Goal: Information Seeking & Learning: Learn about a topic

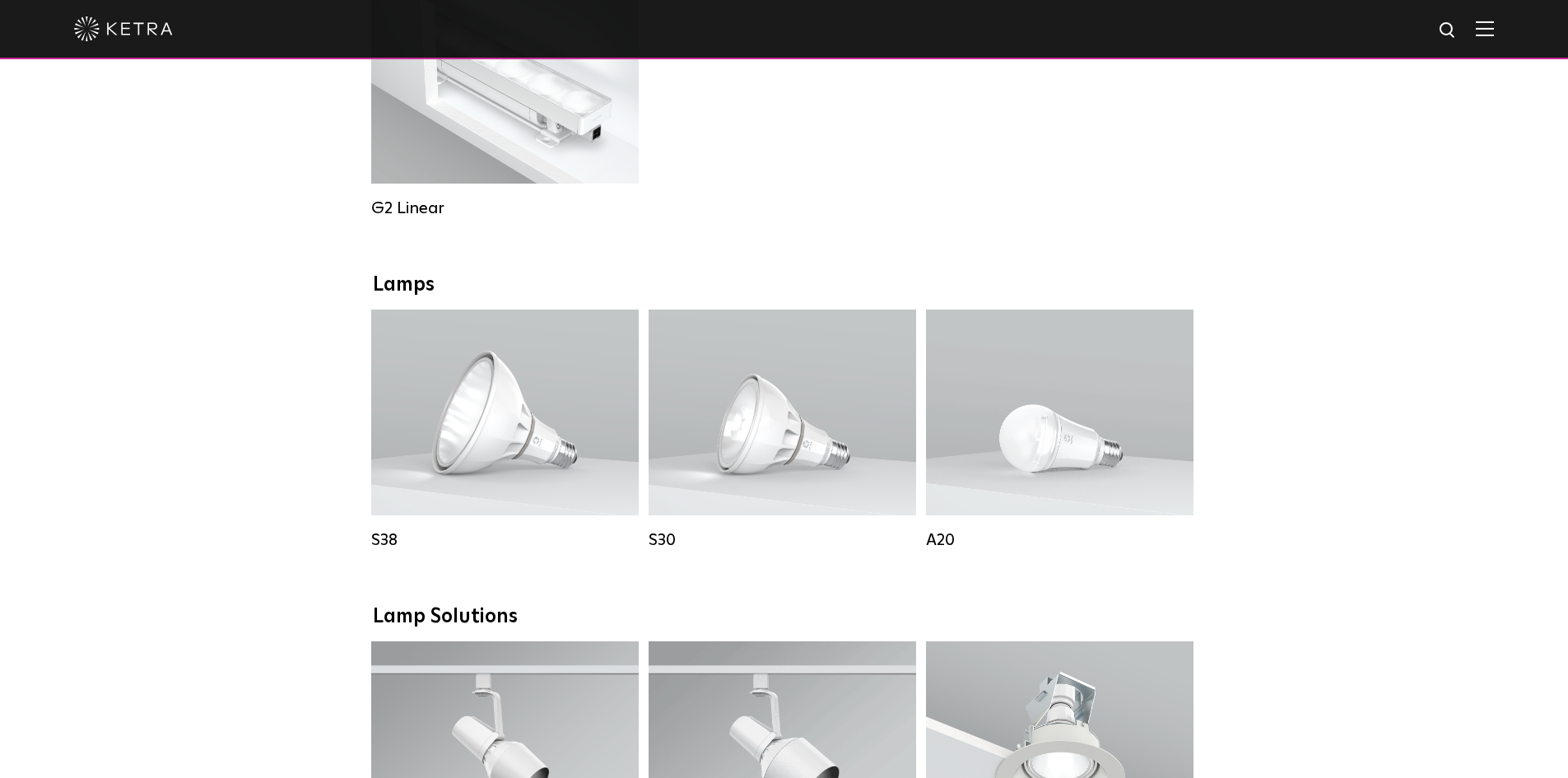
scroll to position [987, 0]
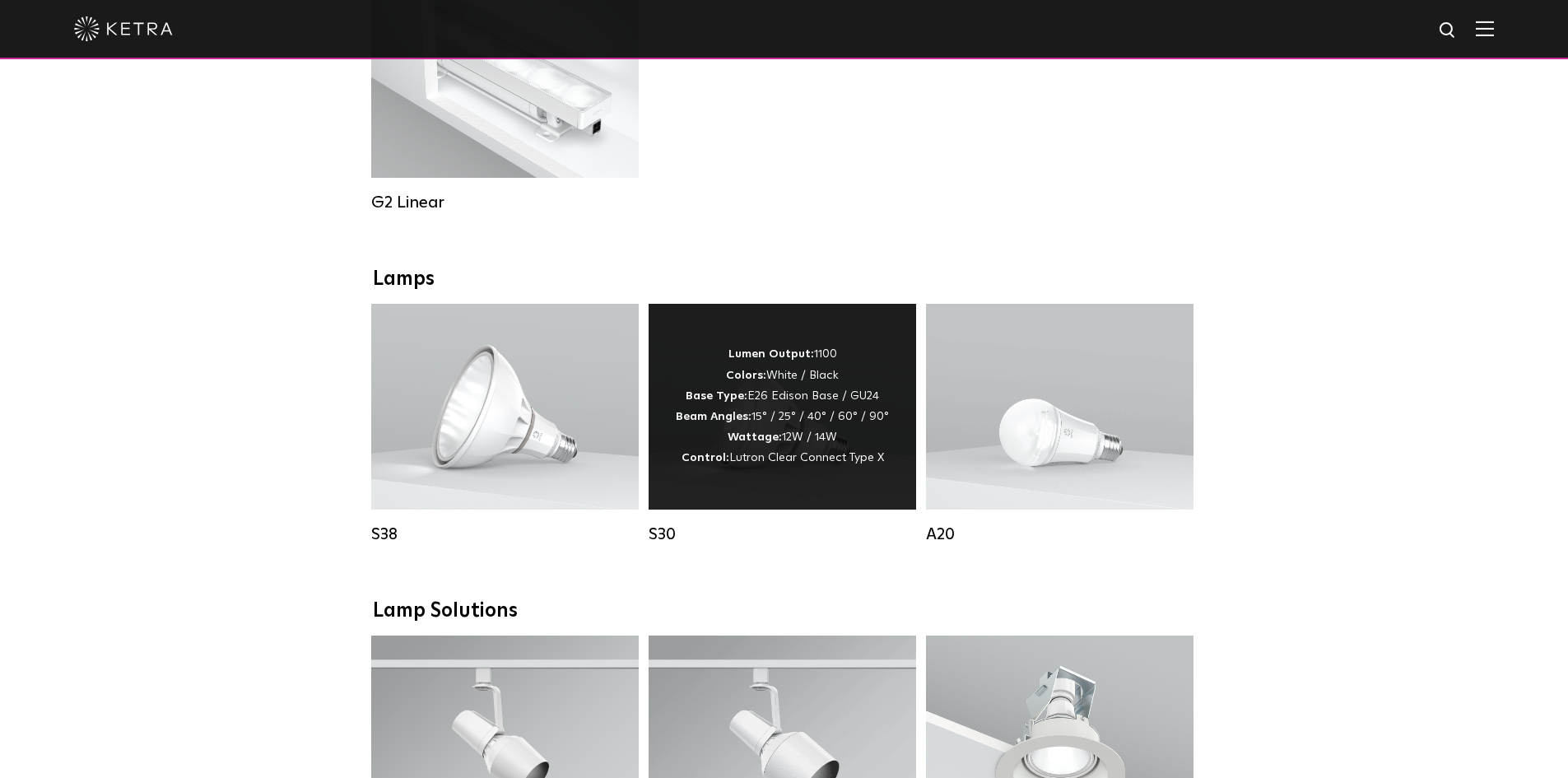
click at [790, 431] on div "Lumen Output: 1100 Colors: White / Black Base Type: E26 Edison Base / GU24 Beam…" at bounding box center [782, 406] width 213 height 124
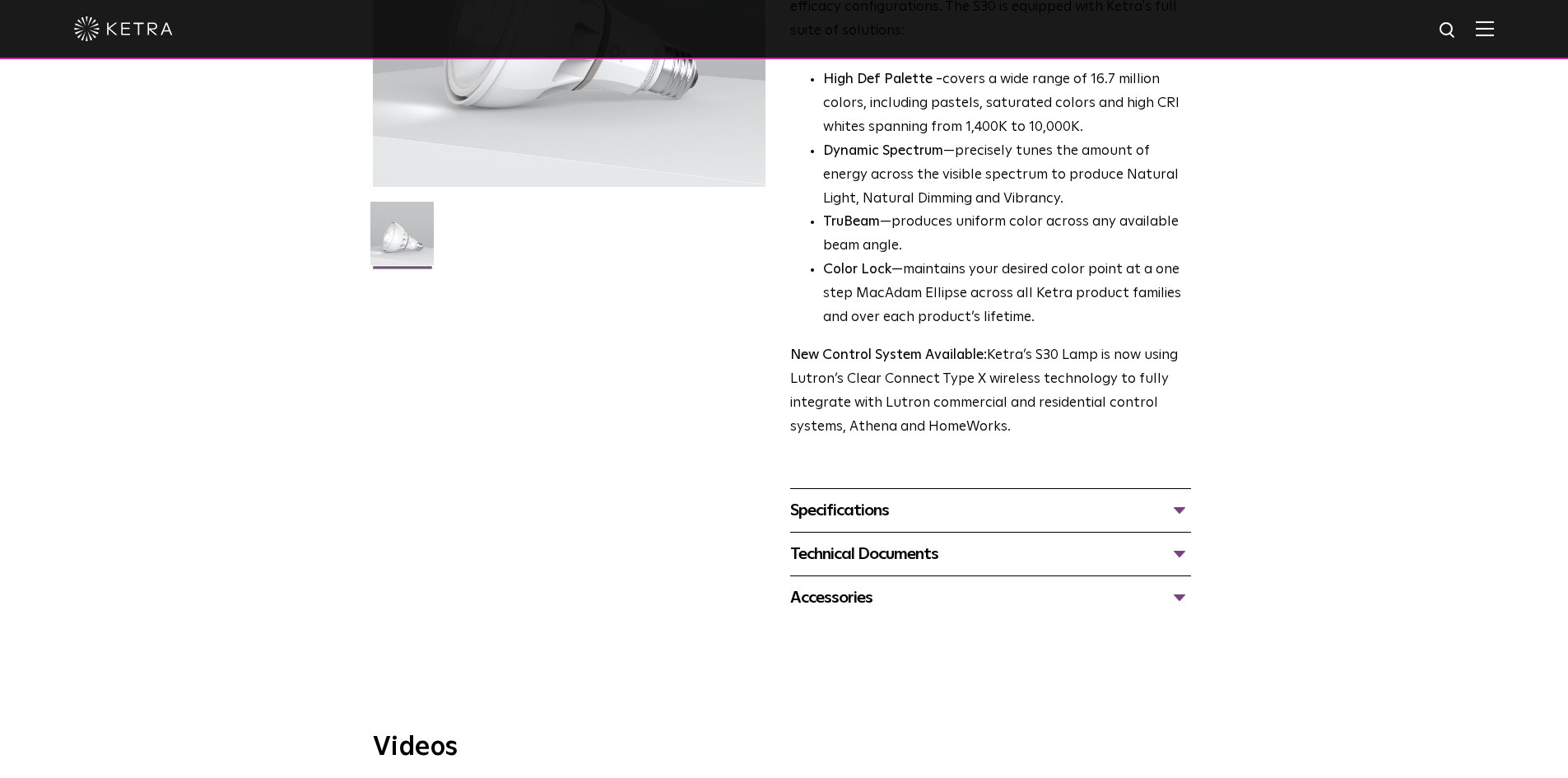
scroll to position [329, 0]
click at [919, 515] on div "Specifications" at bounding box center [990, 506] width 401 height 26
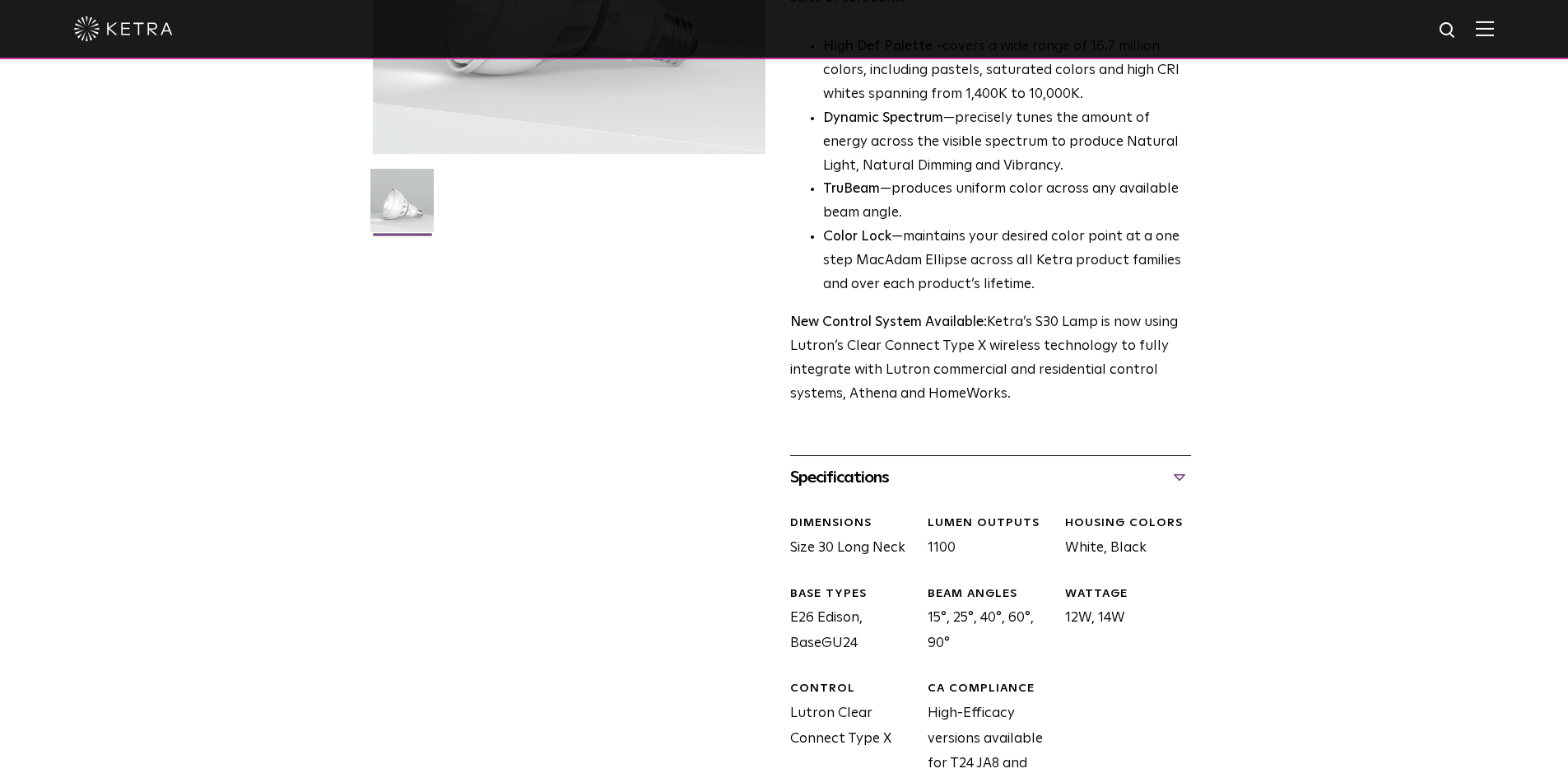
scroll to position [411, 0]
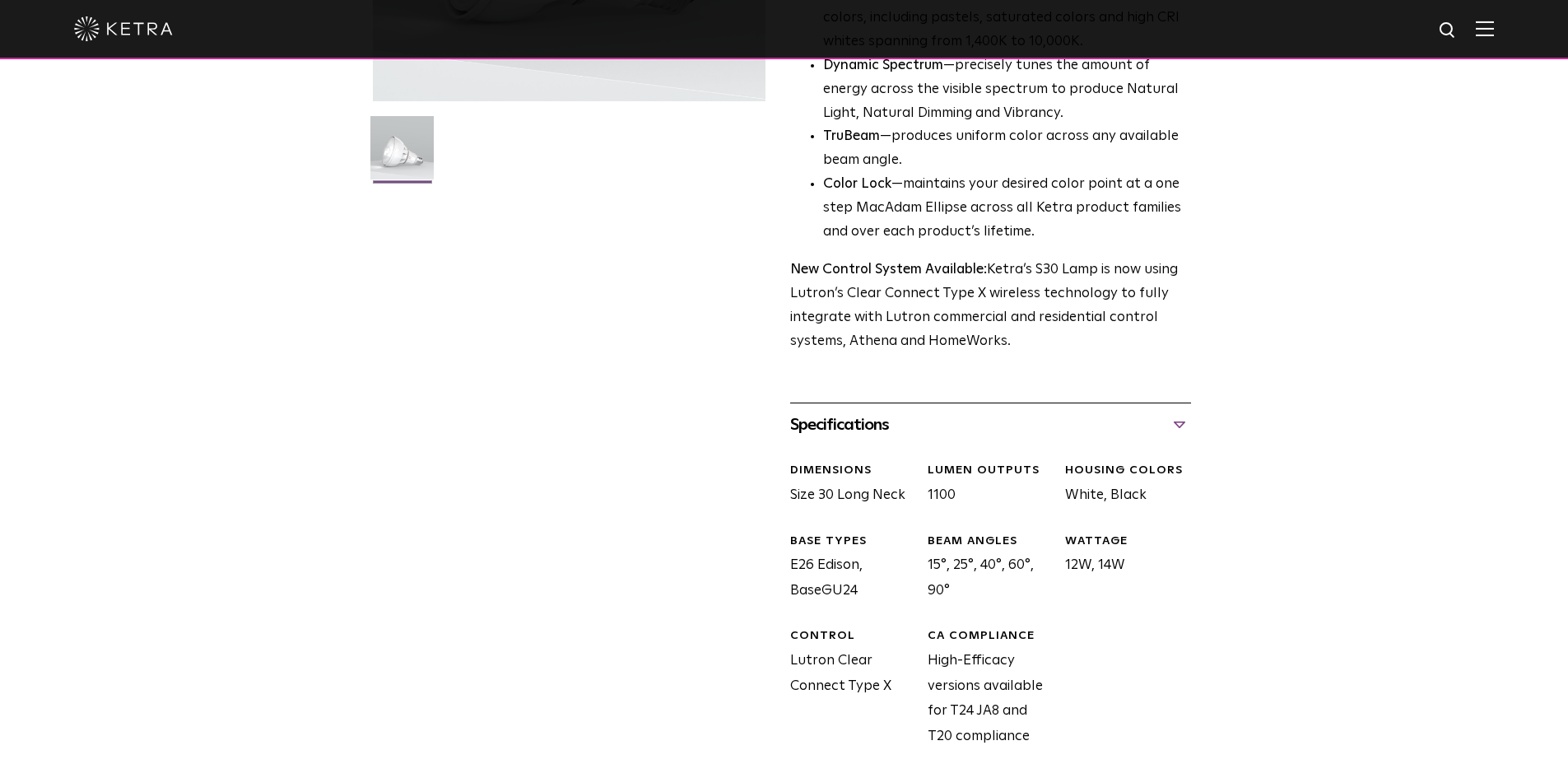
click at [969, 458] on div "DIMENSIONS Size 30 Long Neck LUMEN OUTPUTS 1100 HOUSING COLORS White, Black BAS…" at bounding box center [984, 618] width 413 height 344
click at [979, 442] on div "Specifications DIMENSIONS Size 30 Long Neck LUMEN OUTPUTS 1100 HOUSING COLORS W…" at bounding box center [990, 596] width 401 height 387
click at [999, 409] on div "Specifications DIMENSIONS Size 30 Long Neck LUMEN OUTPUTS 1100 HOUSING COLORS W…" at bounding box center [990, 596] width 401 height 387
click at [1182, 426] on div "Specifications" at bounding box center [990, 424] width 401 height 26
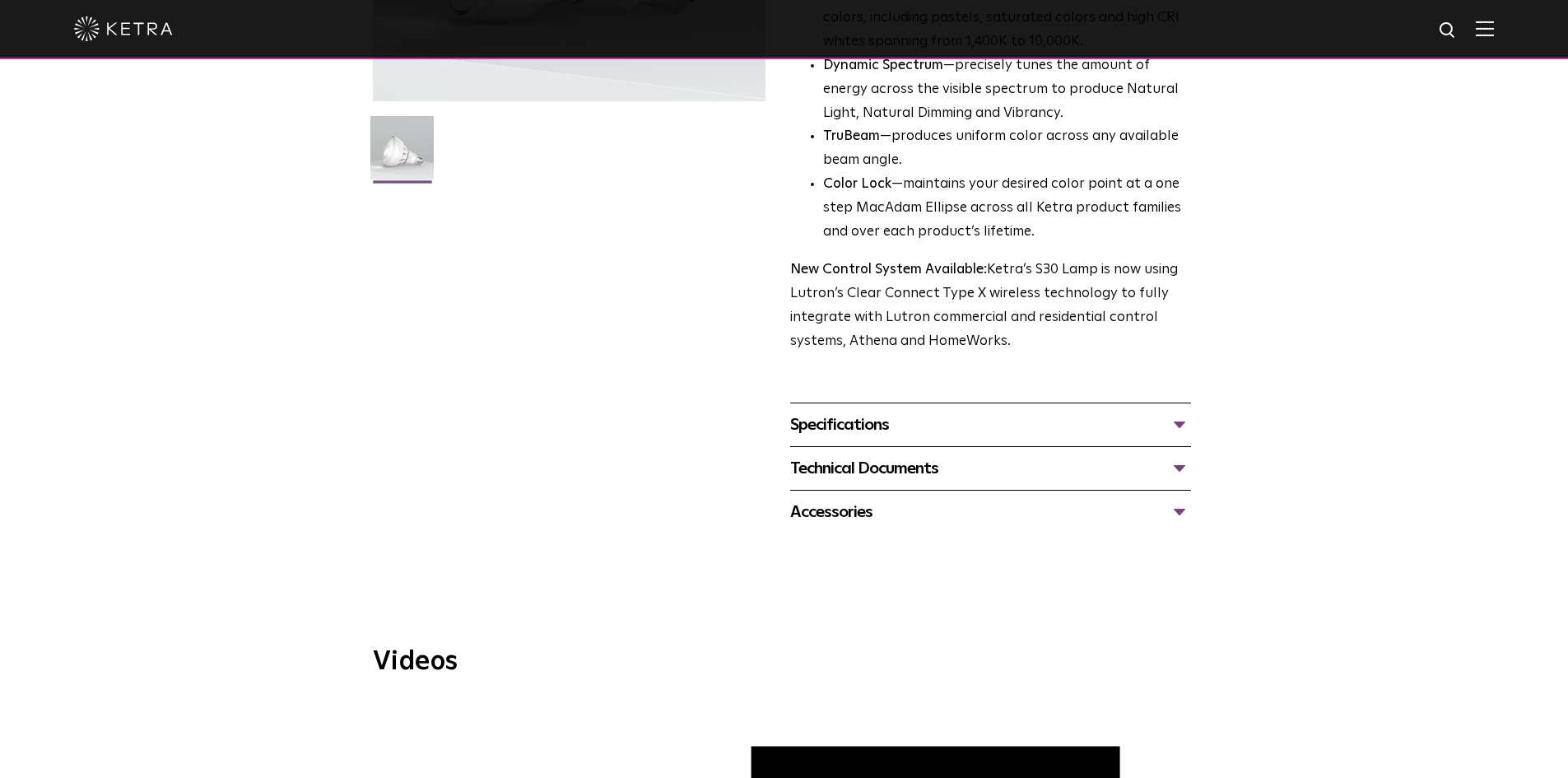
click at [1029, 473] on div "Technical Documents" at bounding box center [990, 468] width 401 height 26
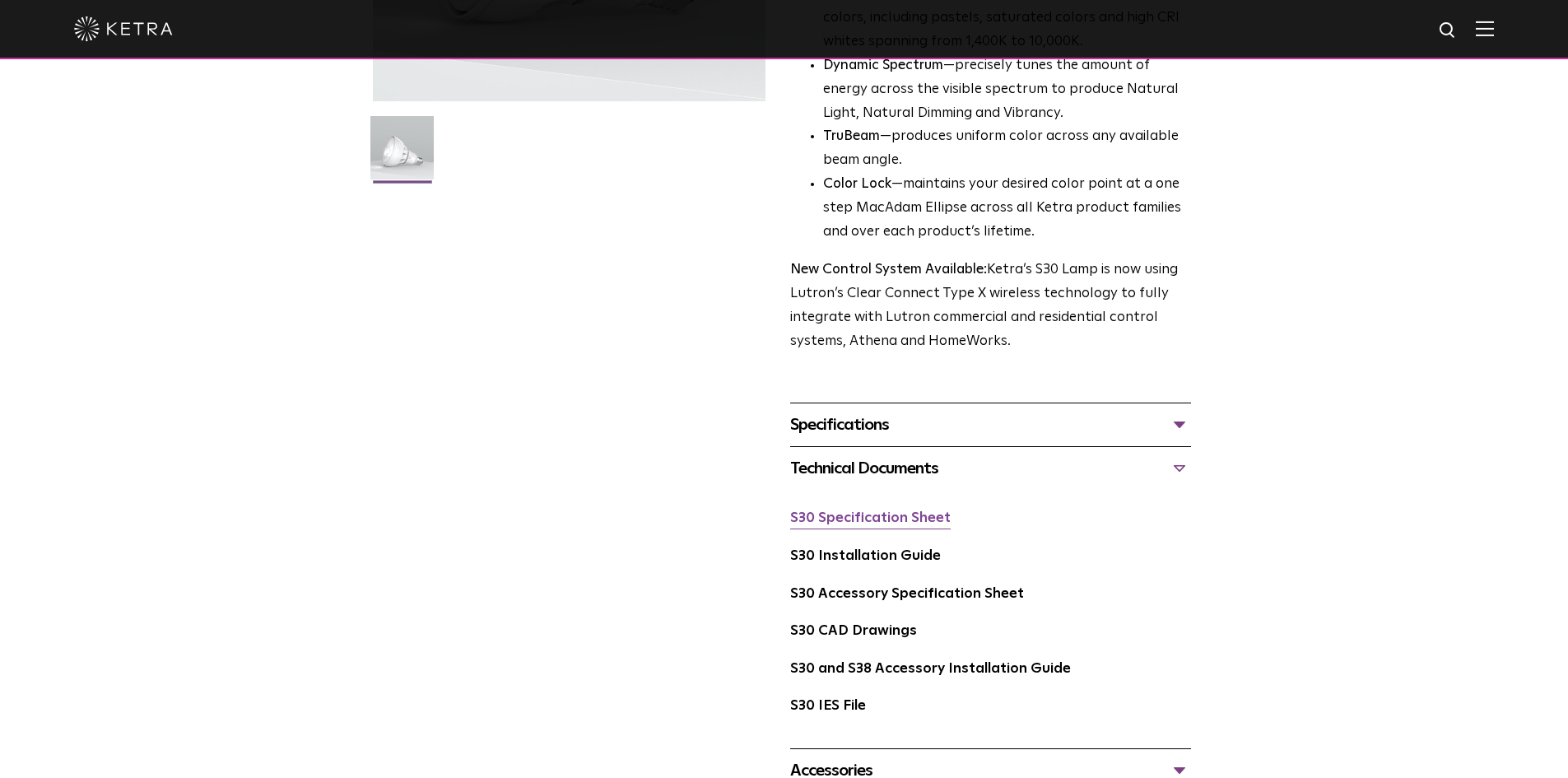
click at [840, 525] on link "S30 Specification Sheet" at bounding box center [870, 518] width 161 height 14
